Goal: Information Seeking & Learning: Learn about a topic

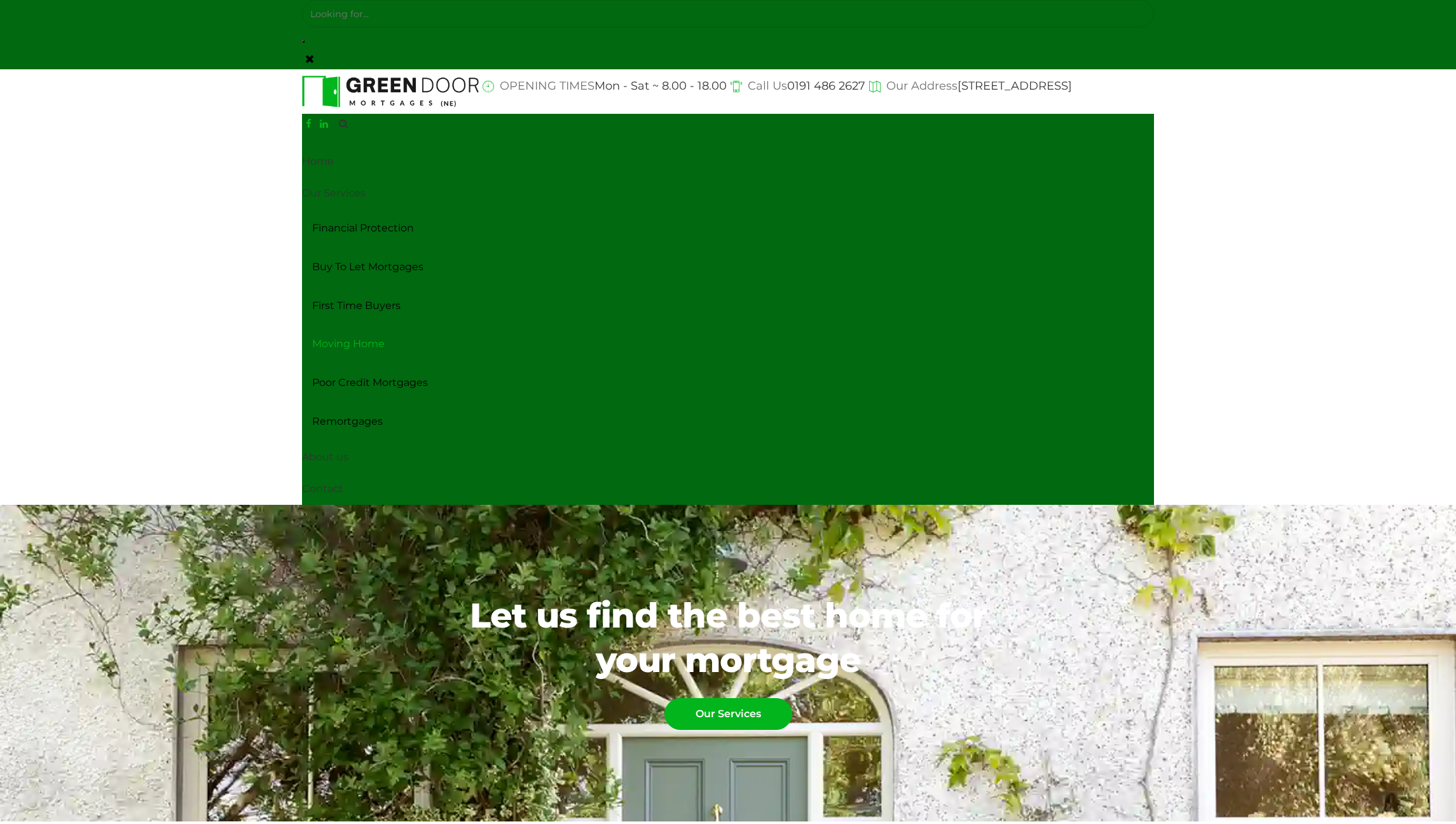
click at [344, 344] on link "Moving Home" at bounding box center [727, 344] width 852 height 39
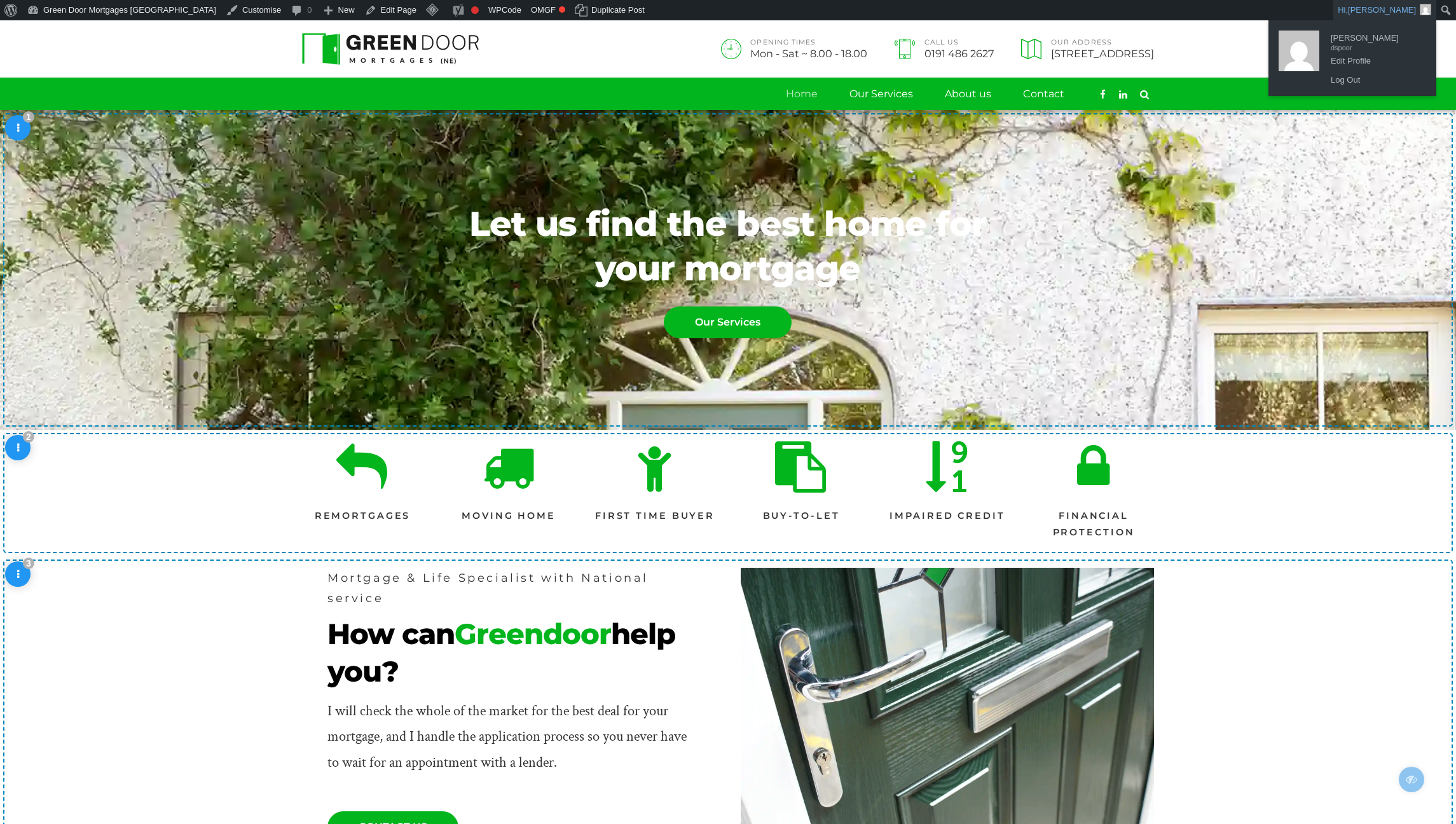
click at [1355, 11] on link "Hi, David Spoor" at bounding box center [1385, 10] width 103 height 20
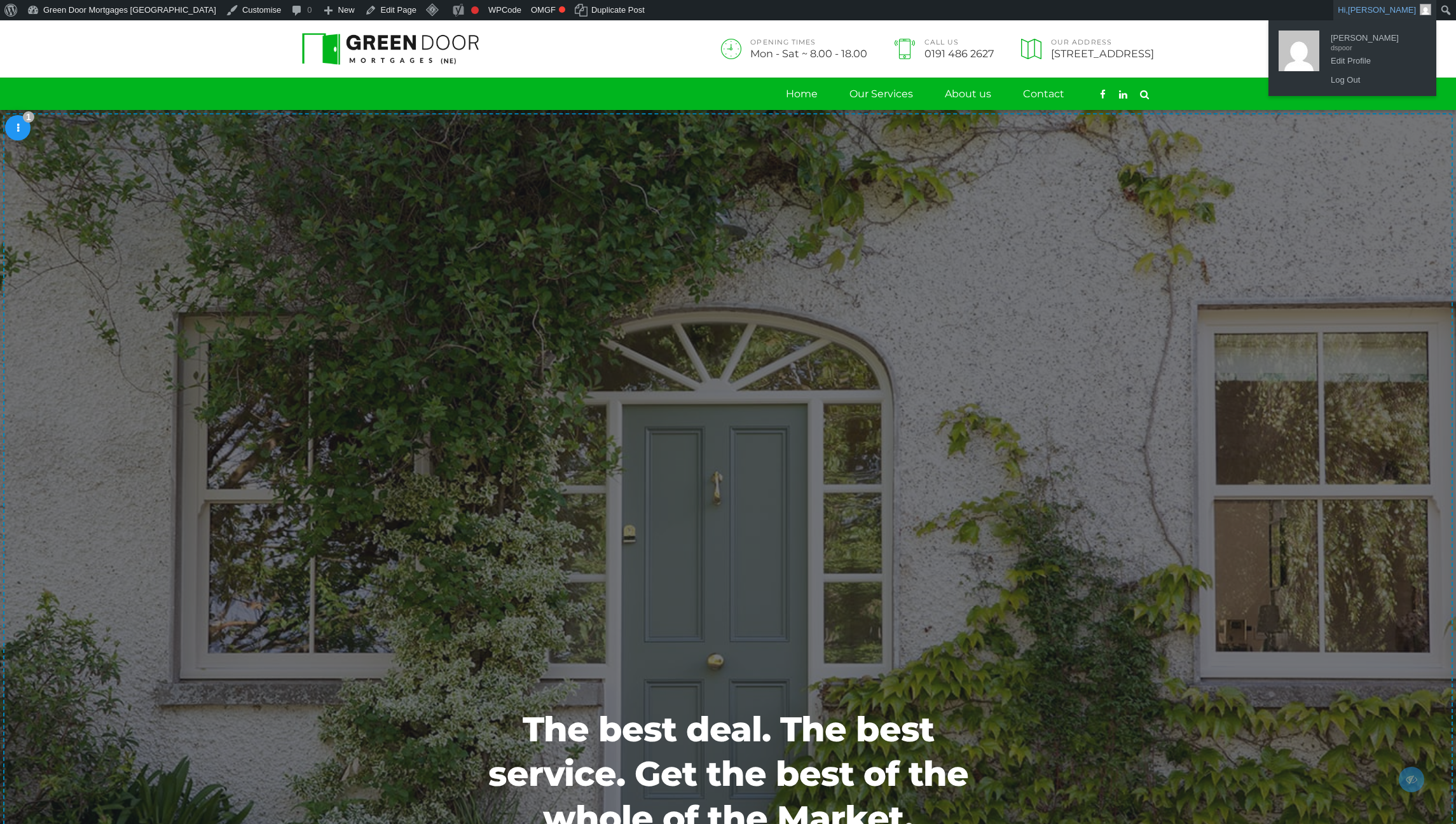
click at [1397, 4] on link "Hi, David Spoor" at bounding box center [1385, 10] width 103 height 20
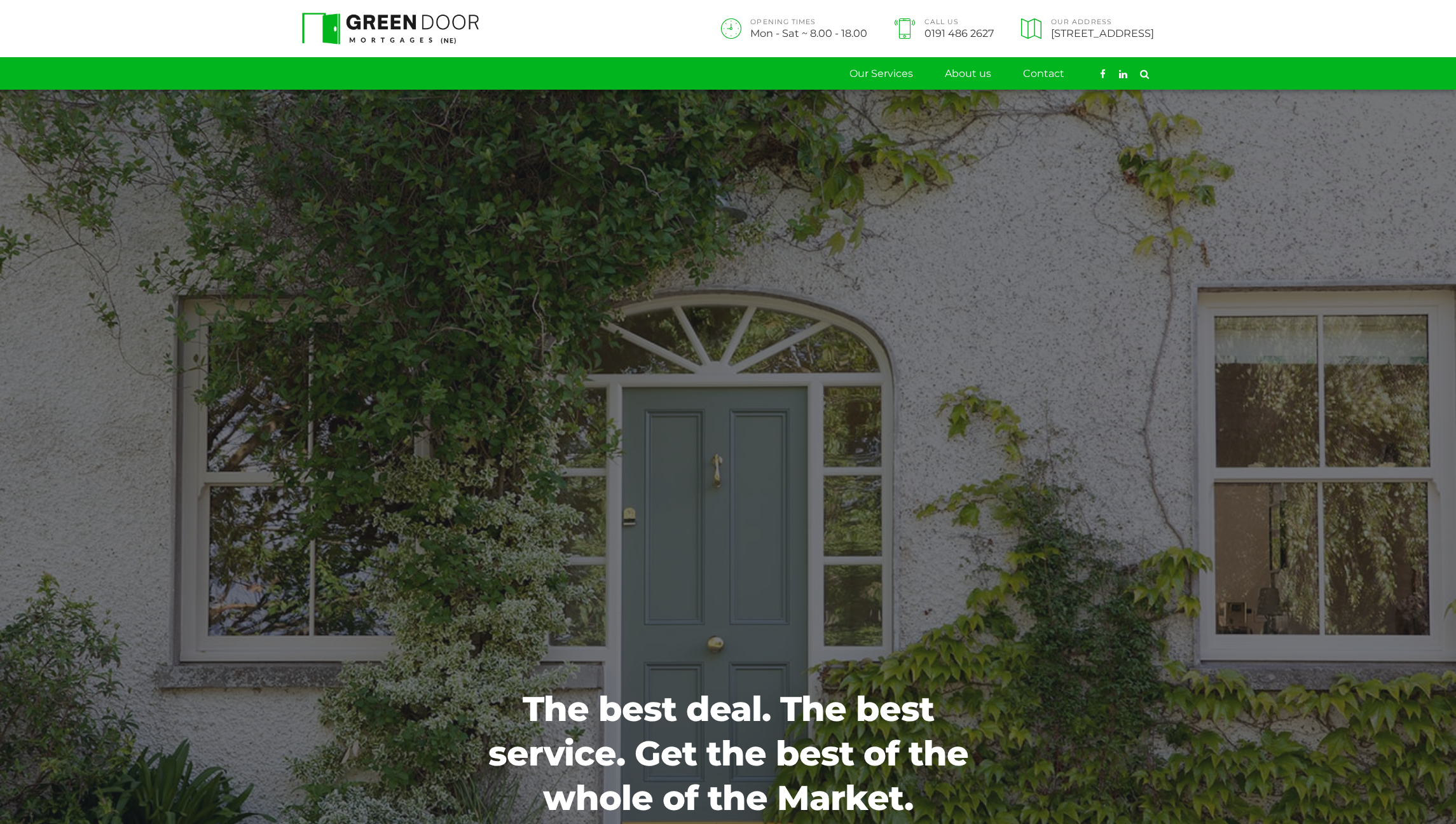
click at [806, 80] on link "Home" at bounding box center [801, 74] width 32 height 32
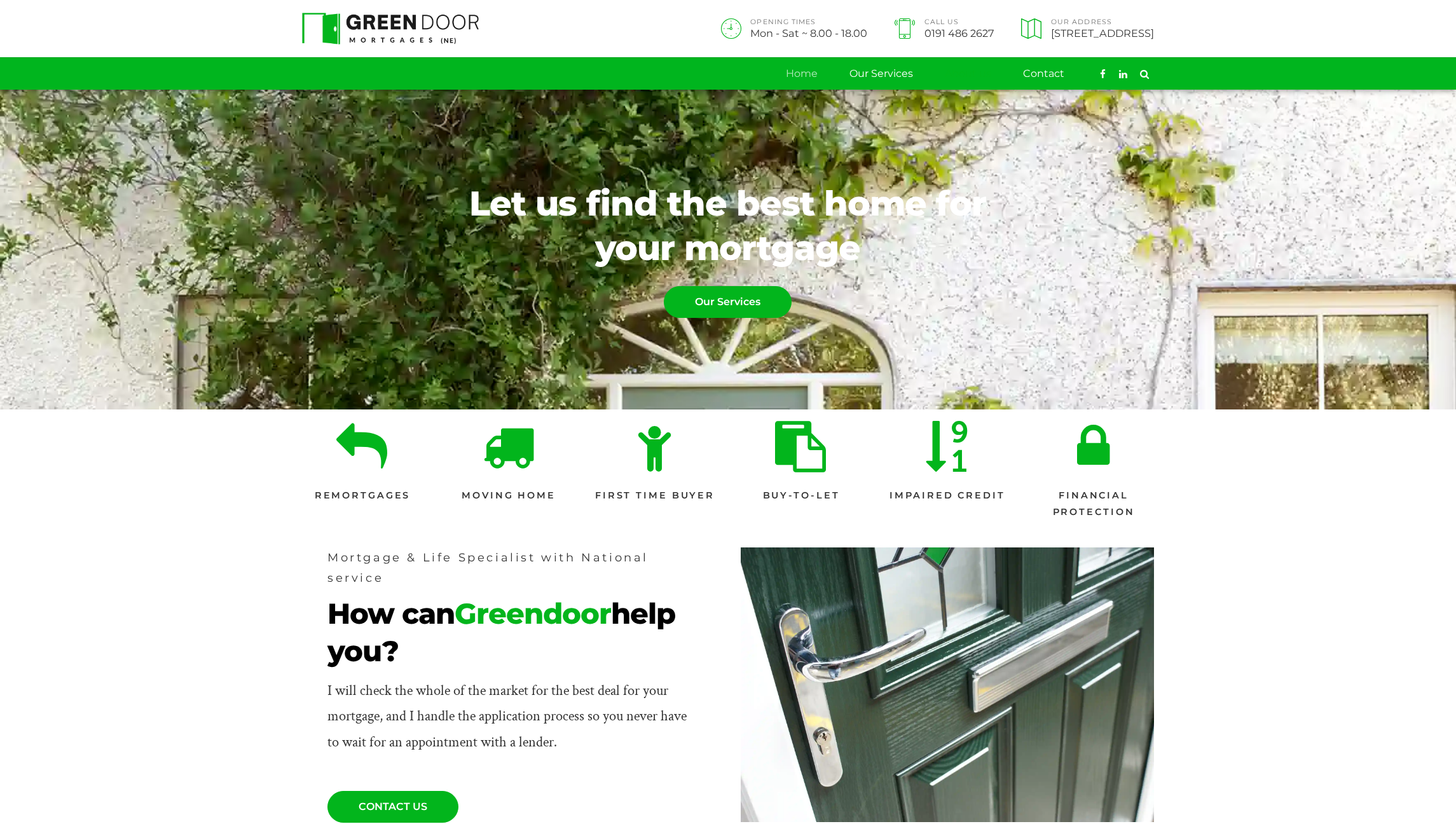
click at [985, 70] on link "About us" at bounding box center [967, 74] width 47 height 32
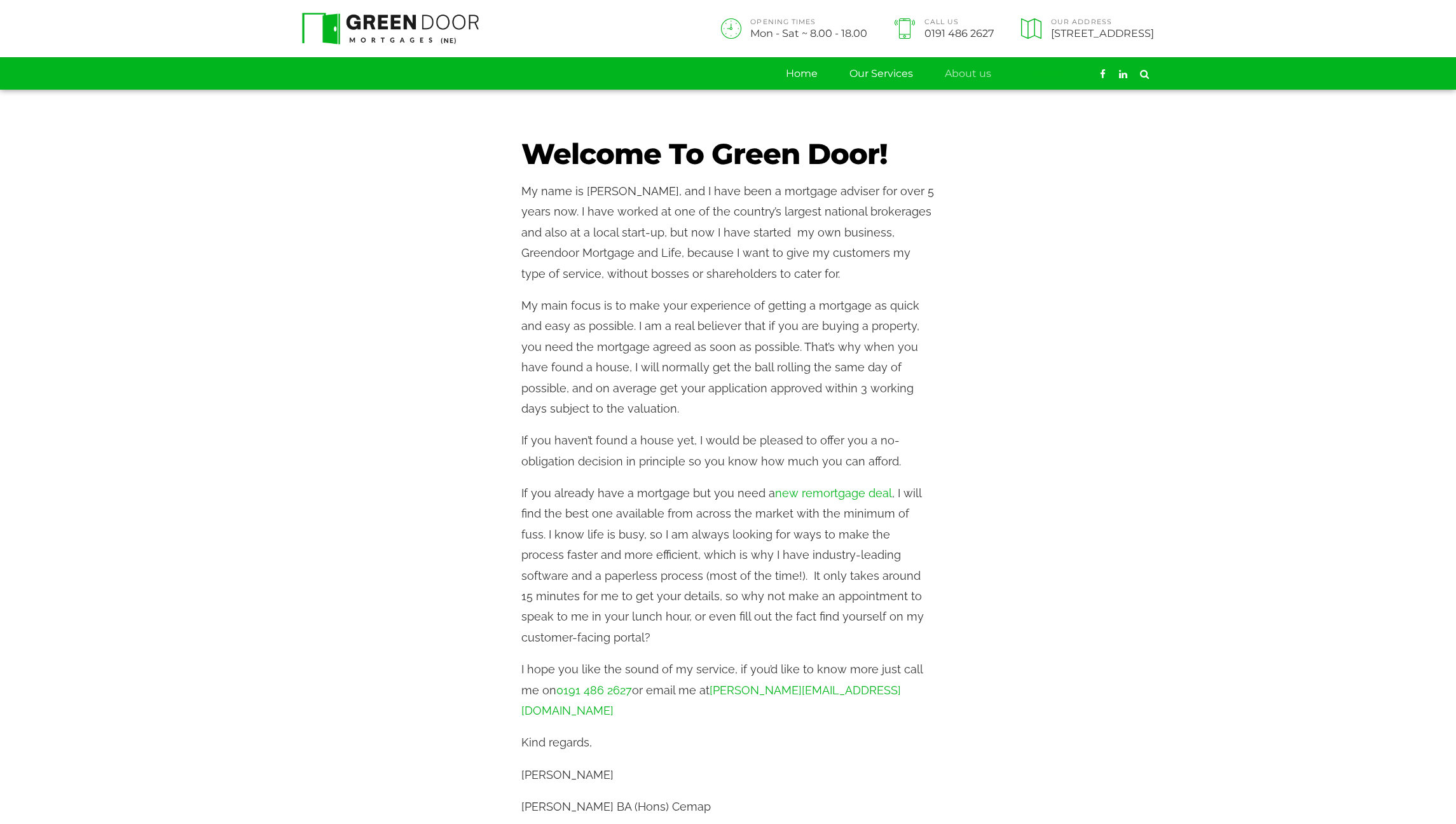
click at [1040, 71] on link "Contact" at bounding box center [1043, 74] width 41 height 32
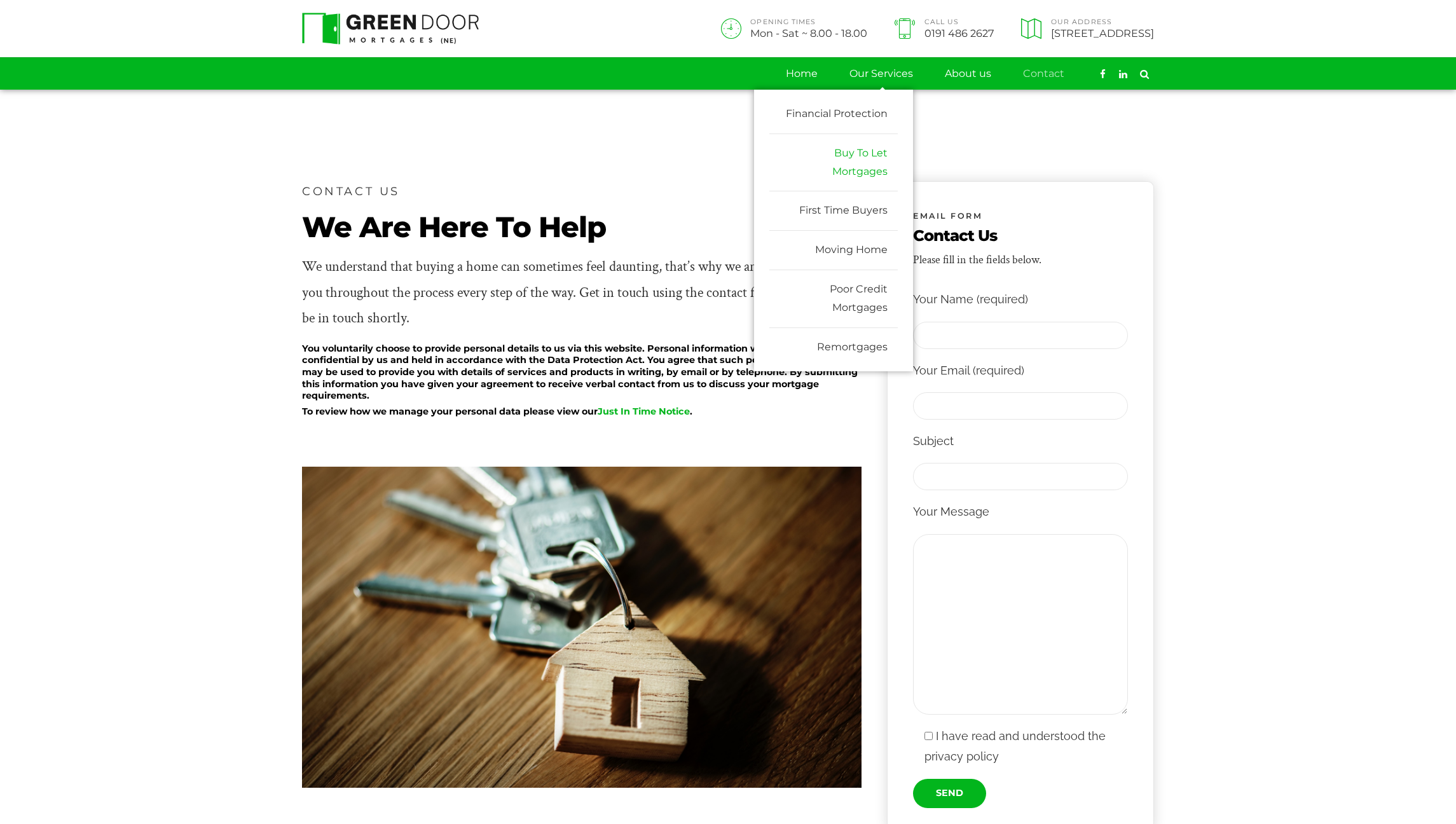
click at [857, 175] on link "Buy To Let Mortgages" at bounding box center [834, 163] width 129 height 58
